Goal: Task Accomplishment & Management: Use online tool/utility

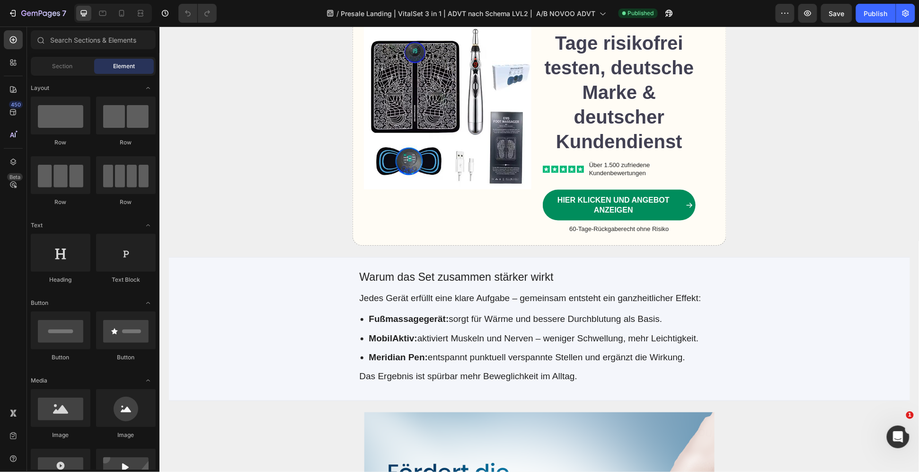
scroll to position [1767, 0]
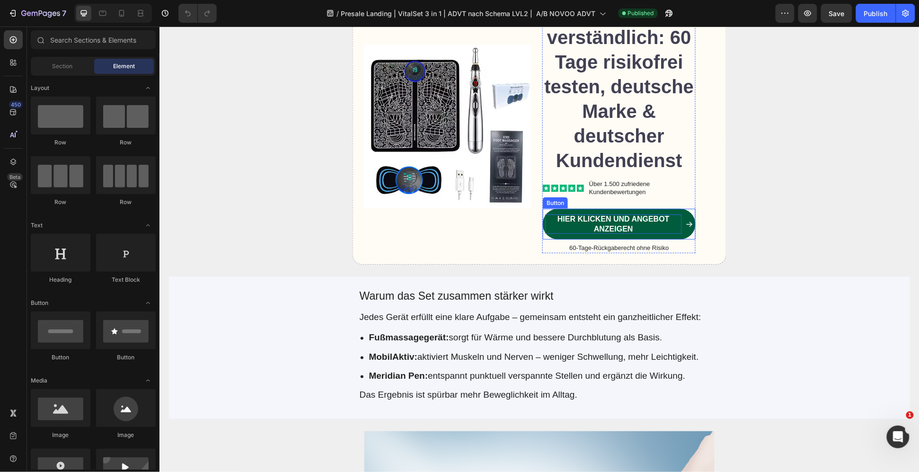
click at [618, 223] on strong "Hier klicken und Angebot anzeigen" at bounding box center [613, 223] width 112 height 18
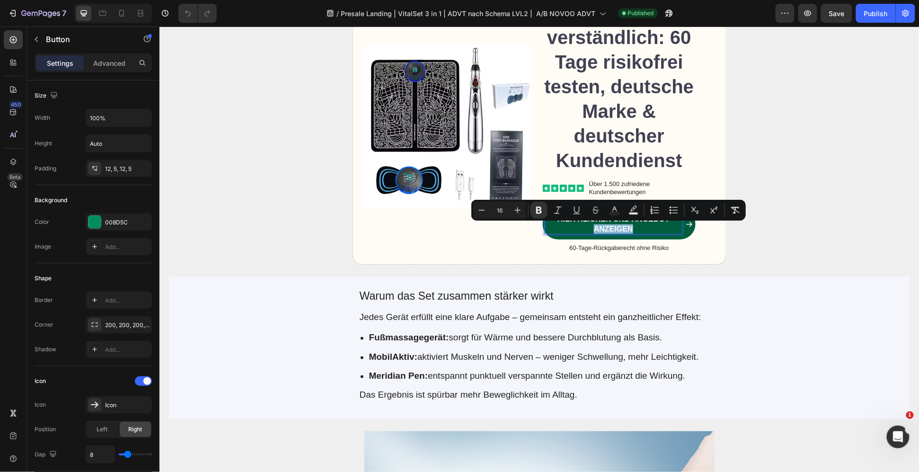
click at [636, 229] on p "Hier klicken und Angebot anzeigen" at bounding box center [613, 224] width 137 height 20
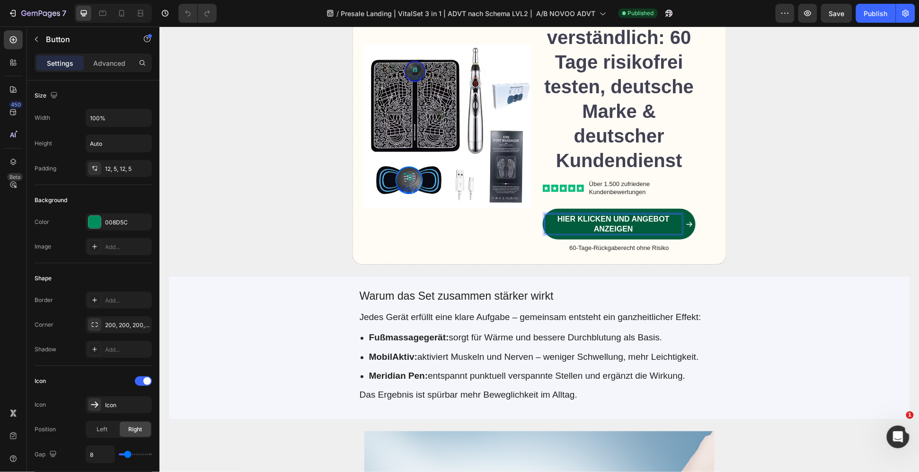
click at [644, 229] on p "Hier klicken und Angebot anzeigen" at bounding box center [613, 224] width 137 height 20
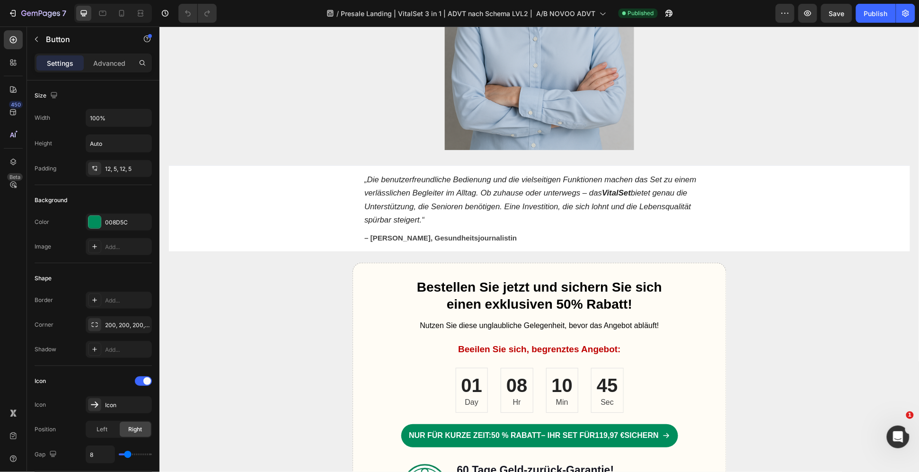
scroll to position [3850, 0]
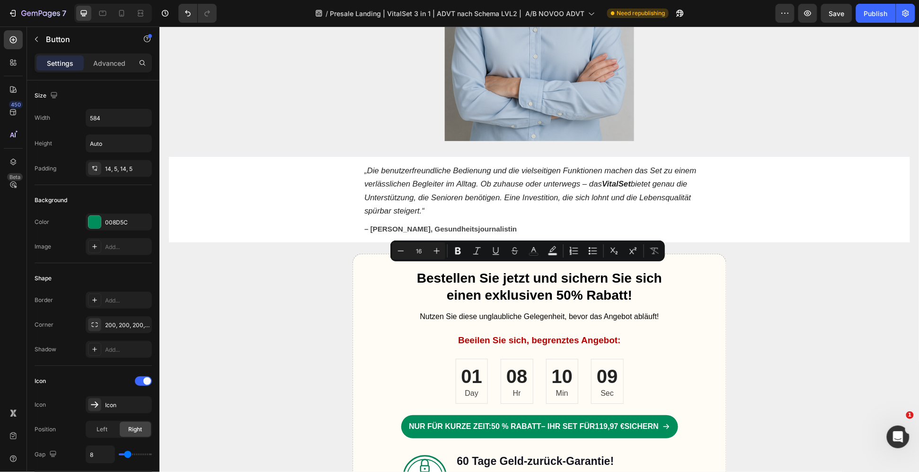
drag, startPoint x: 555, startPoint y: 267, endPoint x: 500, endPoint y: 265, distance: 55.0
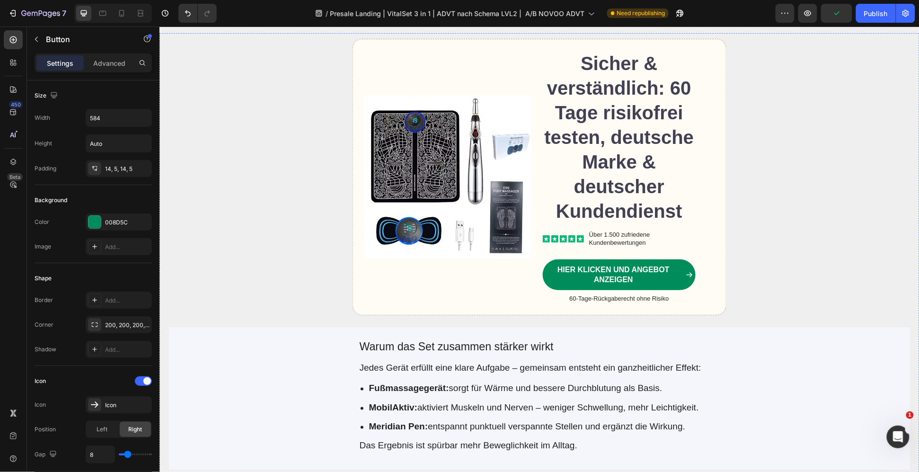
scroll to position [1704, 0]
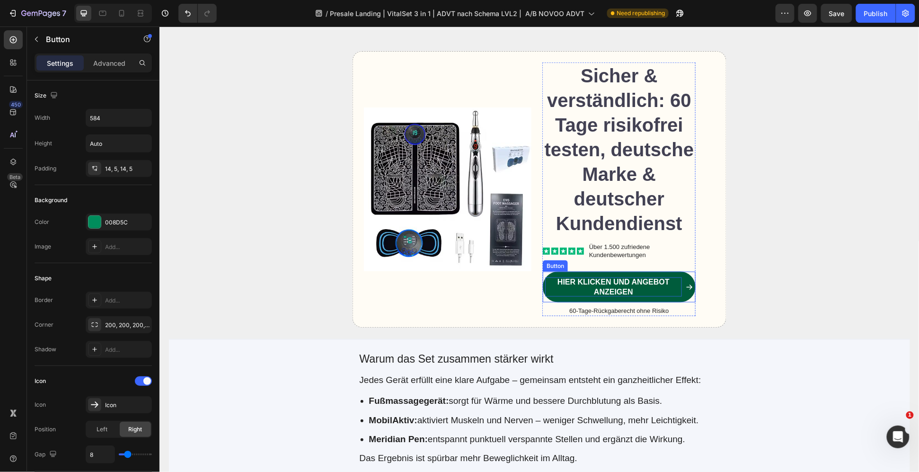
click at [611, 284] on strong "Hier klicken und Angebot anzeigen" at bounding box center [613, 286] width 112 height 18
click at [631, 287] on p "Hier klicken und Angebot anzeigen" at bounding box center [613, 287] width 137 height 20
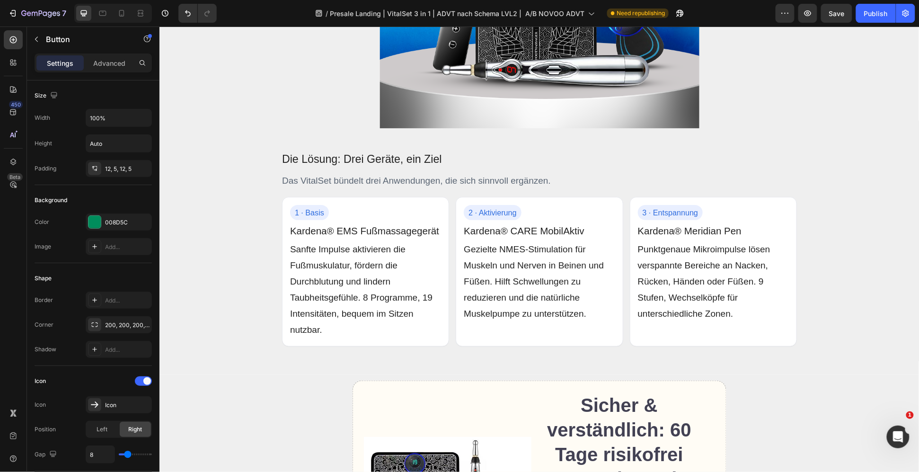
drag, startPoint x: 643, startPoint y: 291, endPoint x: 628, endPoint y: 278, distance: 19.8
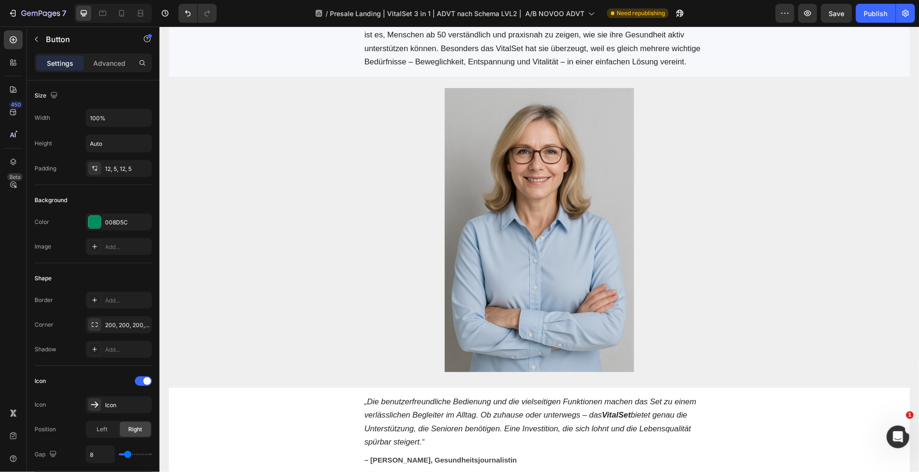
scroll to position [3913, 0]
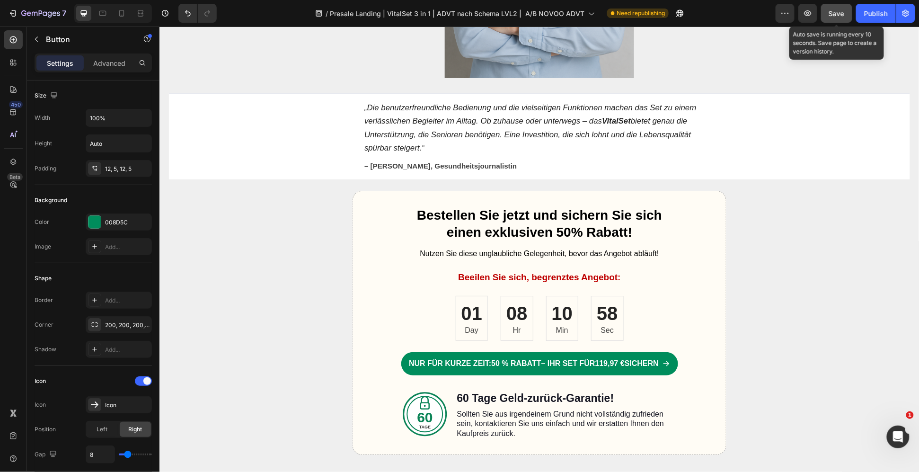
click at [846, 4] on button "Save" at bounding box center [836, 13] width 31 height 19
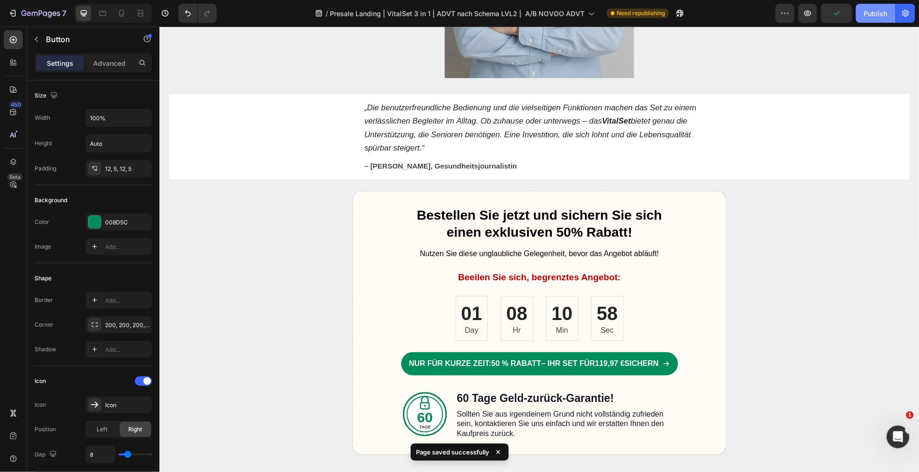
click at [879, 13] on div "Publish" at bounding box center [876, 14] width 24 height 10
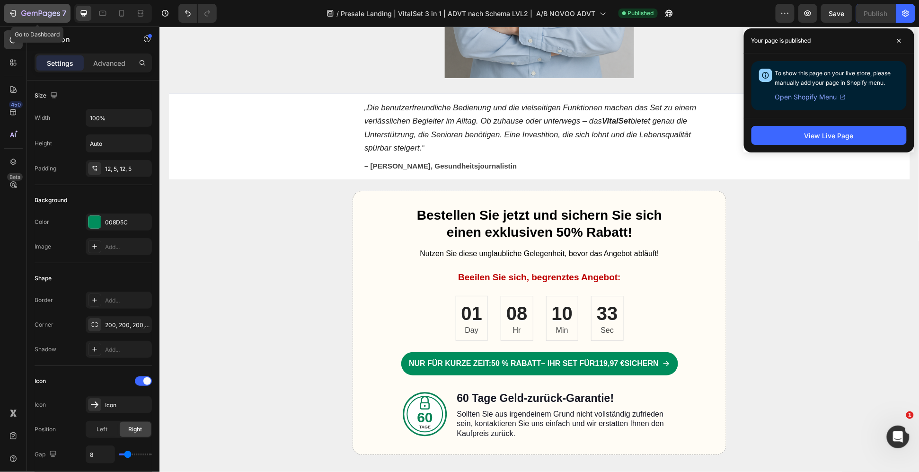
click at [19, 16] on div "7" at bounding box center [37, 13] width 58 height 11
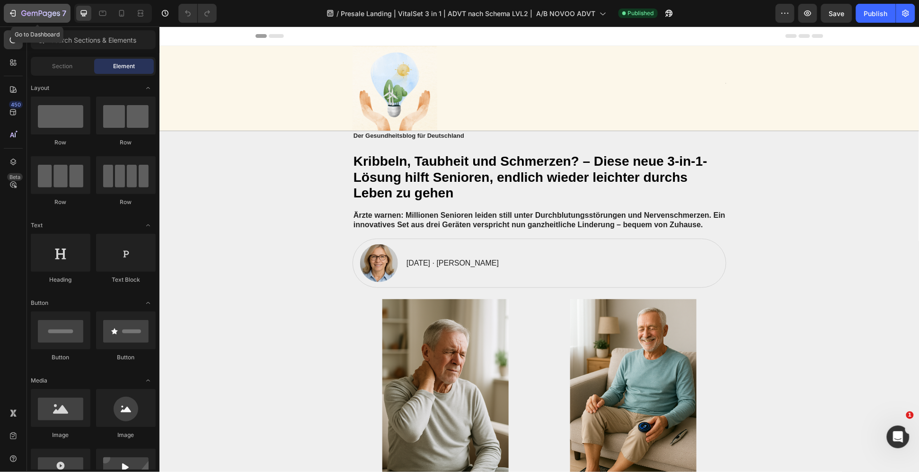
click at [10, 9] on icon "button" at bounding box center [12, 13] width 9 height 9
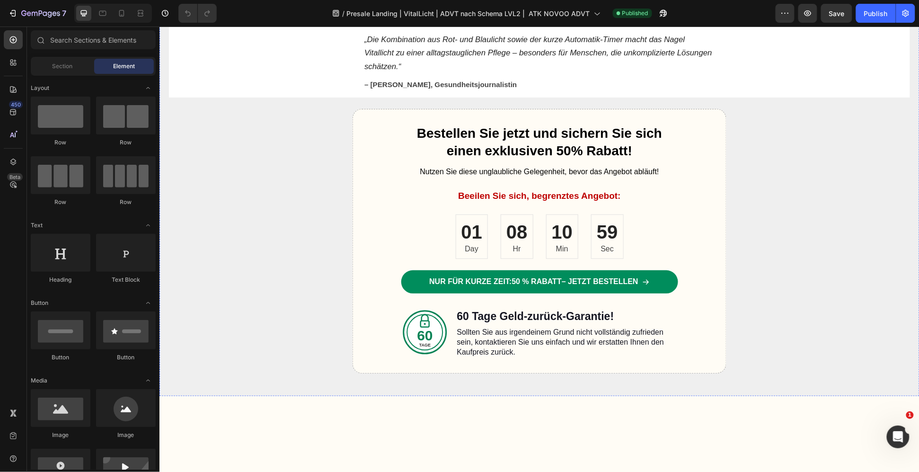
scroll to position [4545, 0]
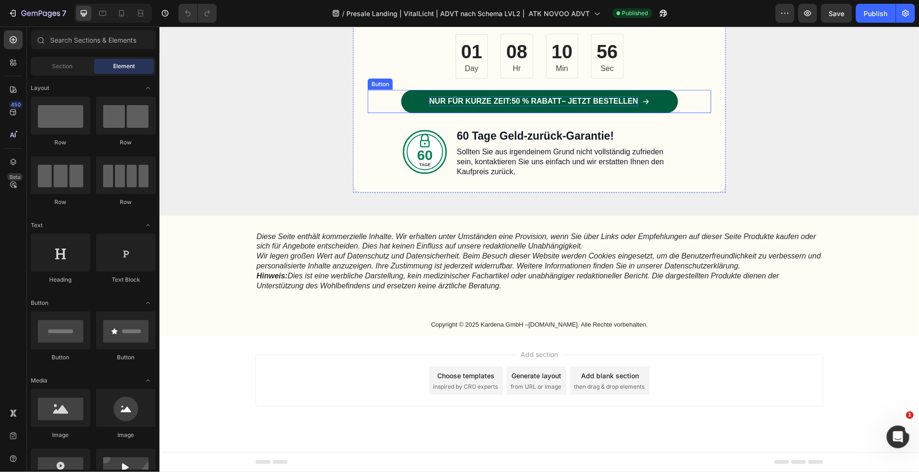
click at [564, 106] on p "Nur für kurze Zeit: 50 % Rabatt – jetzt bestellen" at bounding box center [533, 101] width 209 height 10
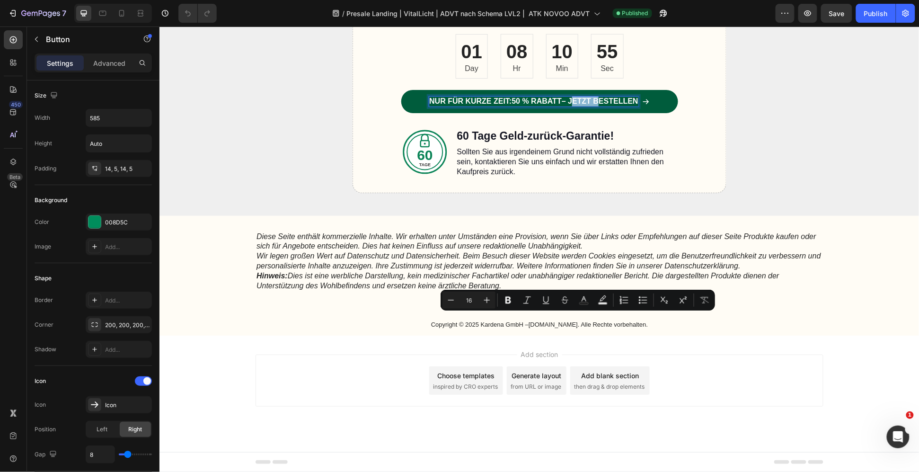
click at [566, 106] on p "Nur für kurze Zeit: 50 % Rabatt – jetzt bestellen" at bounding box center [533, 101] width 209 height 10
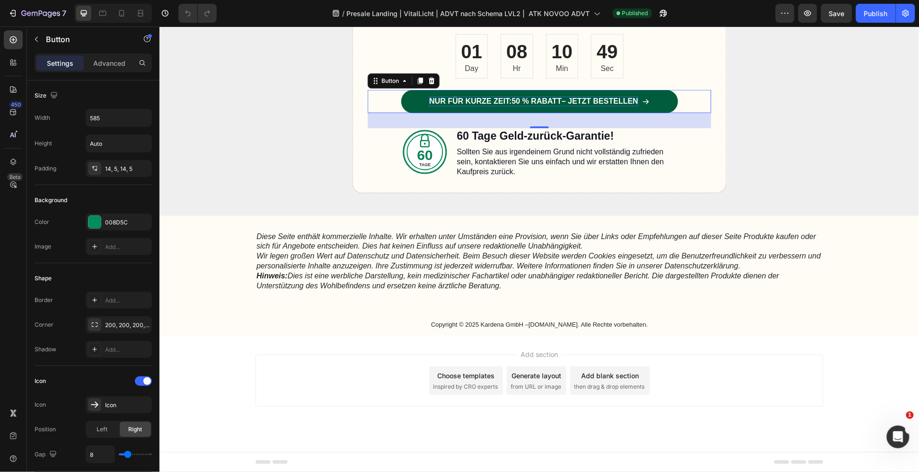
click at [554, 105] on strong "50 % Rabatt" at bounding box center [536, 101] width 50 height 8
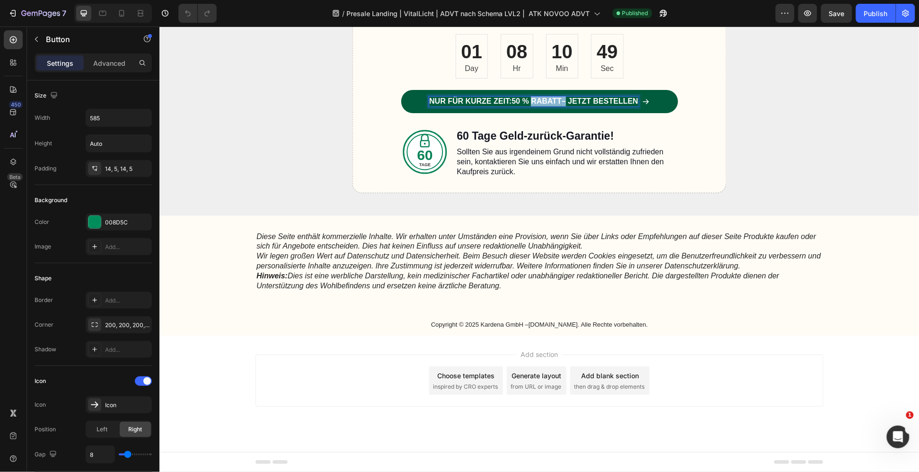
click at [554, 105] on strong "50 % Rabatt" at bounding box center [536, 101] width 50 height 8
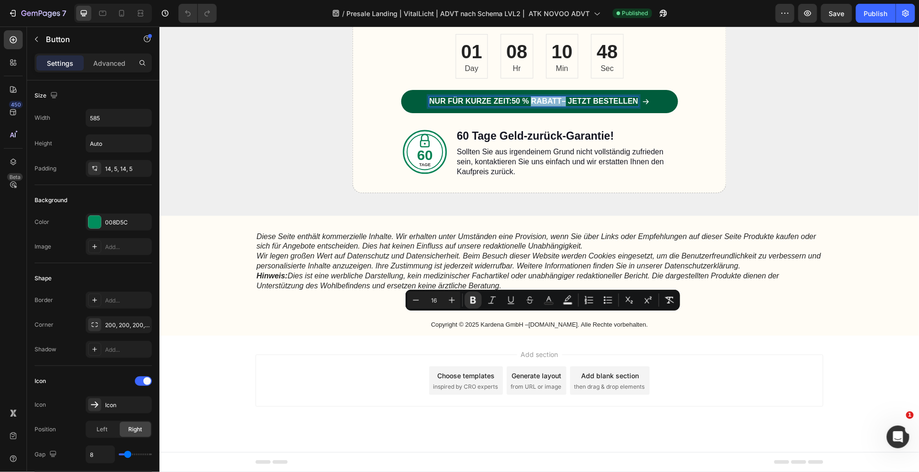
click at [560, 106] on p "Nur für kurze Zeit: 50 % Rabatt – jetzt bestellen" at bounding box center [533, 101] width 209 height 10
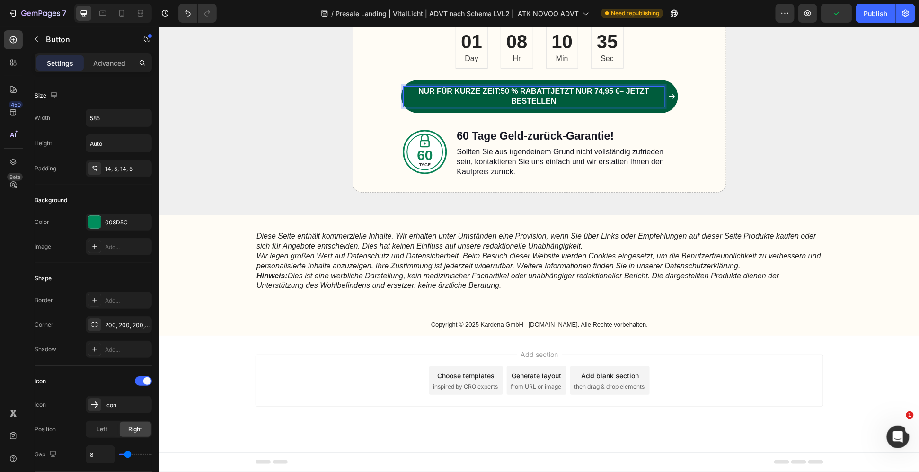
click at [650, 106] on p "Nur für kurze Zeit: 50 % Rabatt jetzt nur 74,95 €– jetzt bestellen" at bounding box center [533, 96] width 261 height 20
drag, startPoint x: 609, startPoint y: 319, endPoint x: 561, endPoint y: 319, distance: 48.8
click at [561, 106] on p "Nur für kurze Zeit: 50 % Rabatt jetzt nur 74,95 €– jetzt für 74,95 € bestellen" at bounding box center [533, 96] width 261 height 20
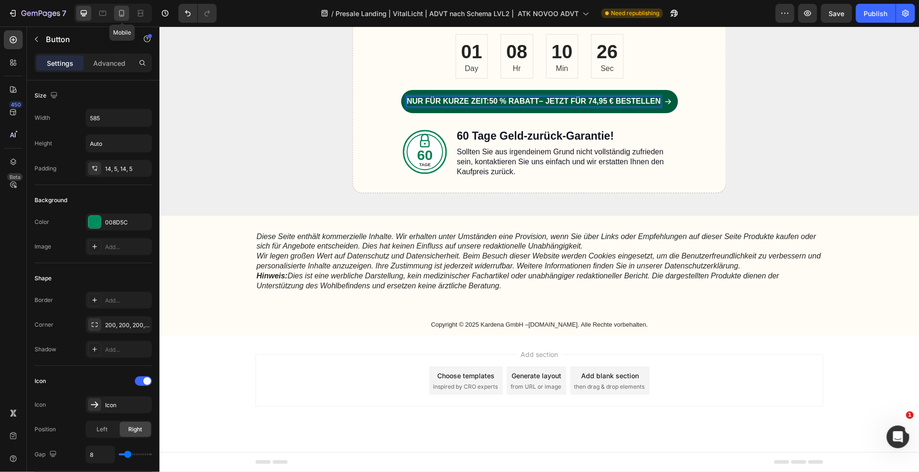
click at [127, 11] on div at bounding box center [121, 13] width 15 height 15
type input "100%"
type input "14"
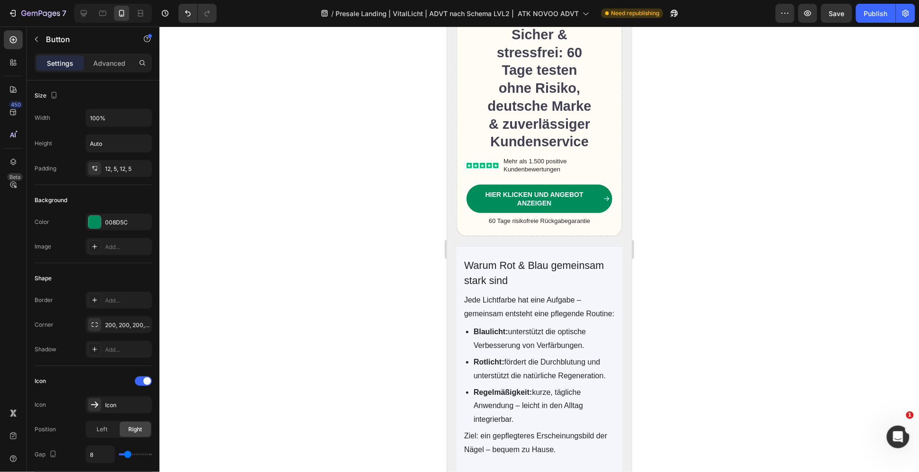
scroll to position [1709, 0]
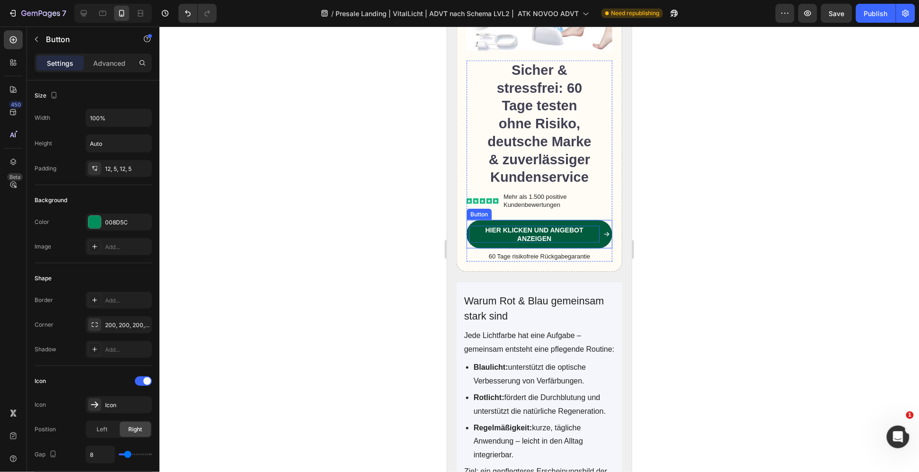
click at [565, 225] on p "Hier klicken und Angebot anzeigen" at bounding box center [534, 233] width 131 height 17
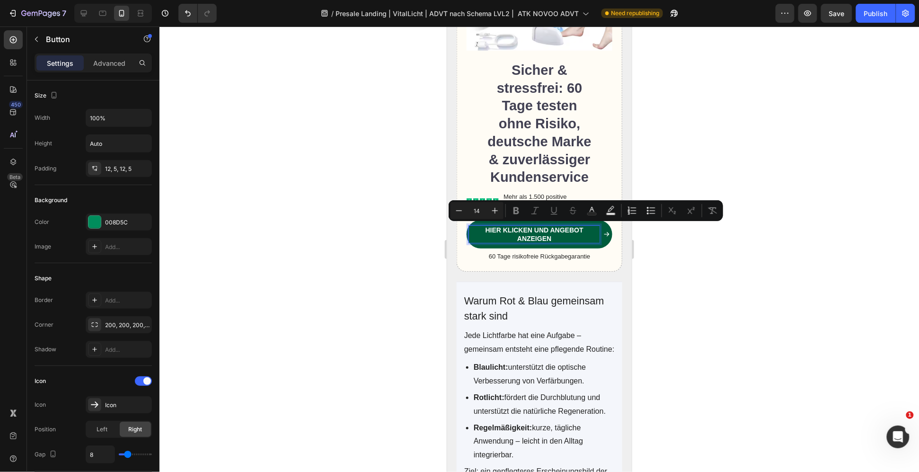
click at [557, 227] on p "Hier klicken und Angebot anzeigen" at bounding box center [534, 233] width 131 height 17
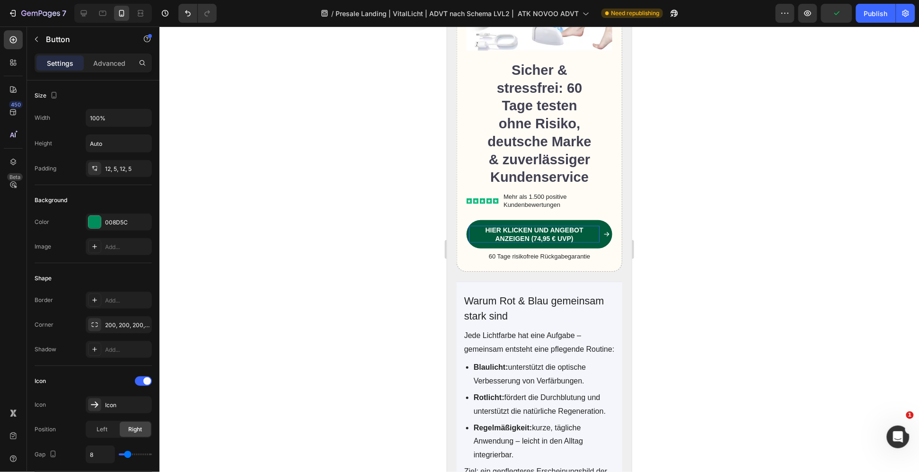
click at [722, 275] on div at bounding box center [540, 249] width 760 height 445
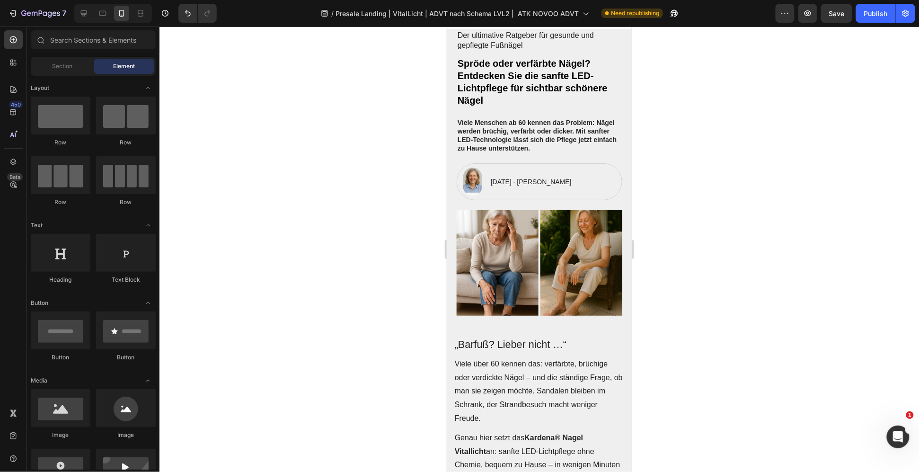
scroll to position [0, 0]
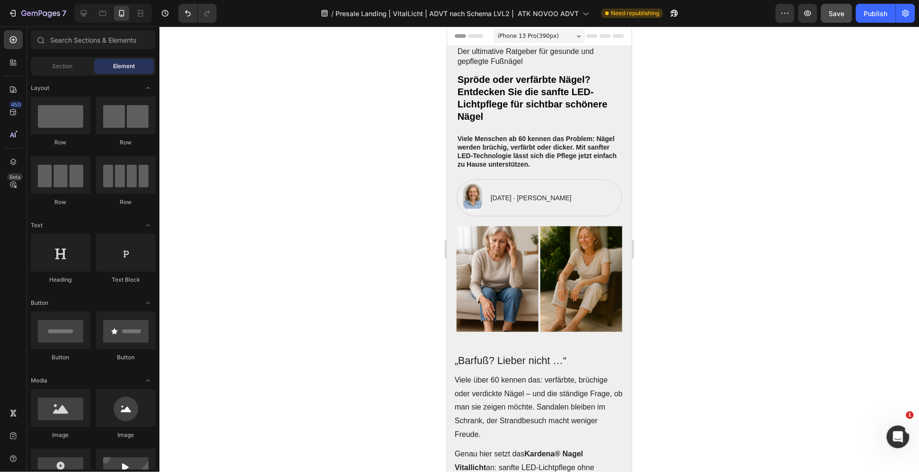
click at [839, 14] on span "Save" at bounding box center [837, 13] width 16 height 8
click at [883, 12] on div "Publish" at bounding box center [876, 14] width 24 height 10
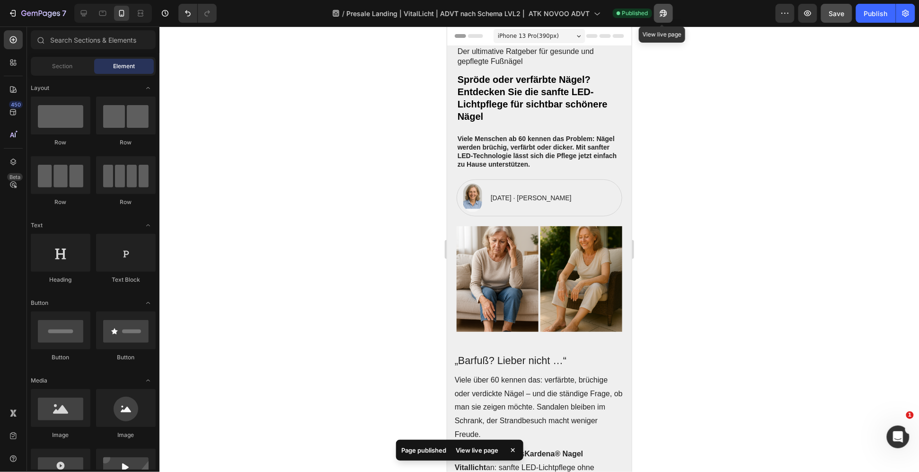
click at [662, 9] on icon "button" at bounding box center [663, 13] width 9 height 9
click at [661, 12] on icon "button" at bounding box center [663, 13] width 7 height 7
